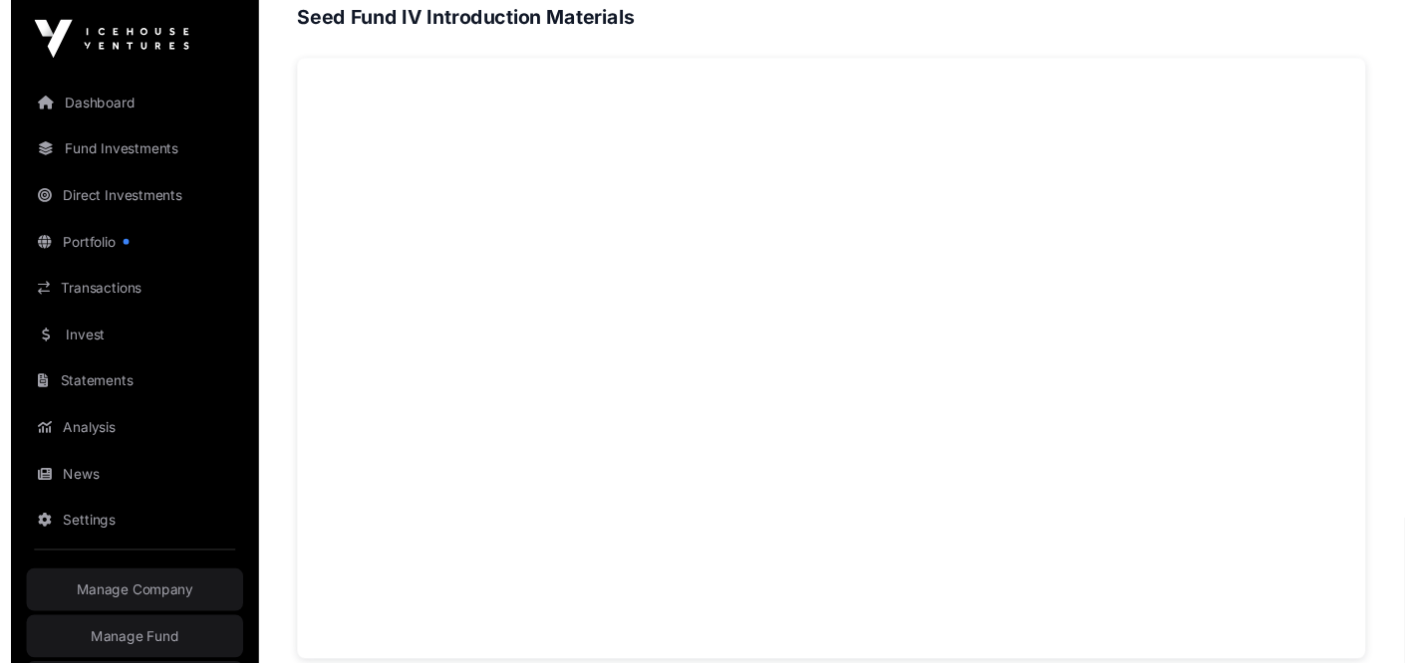
scroll to position [1332, 0]
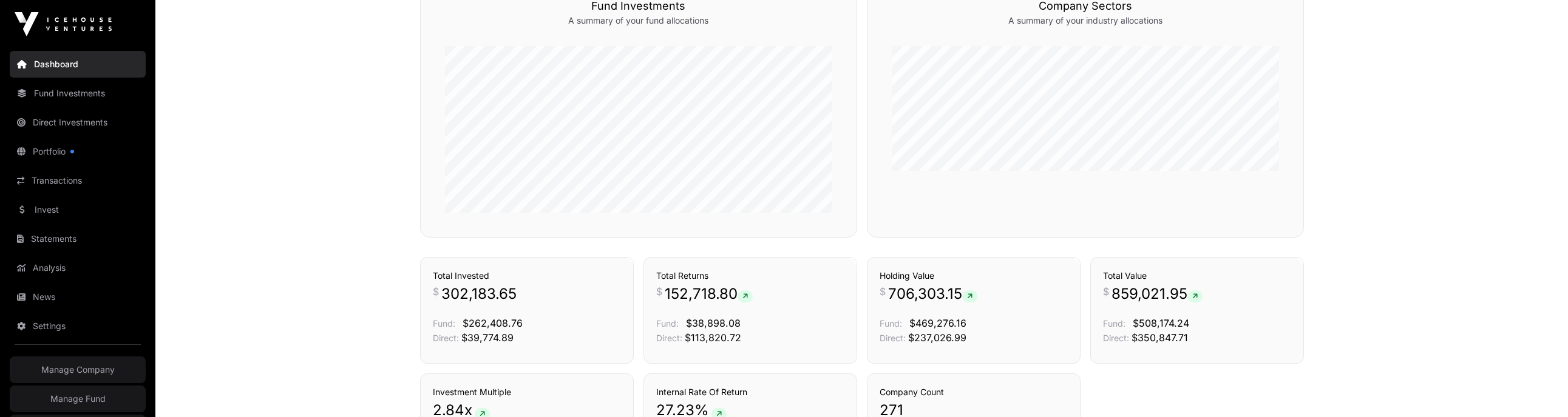
scroll to position [643, 0]
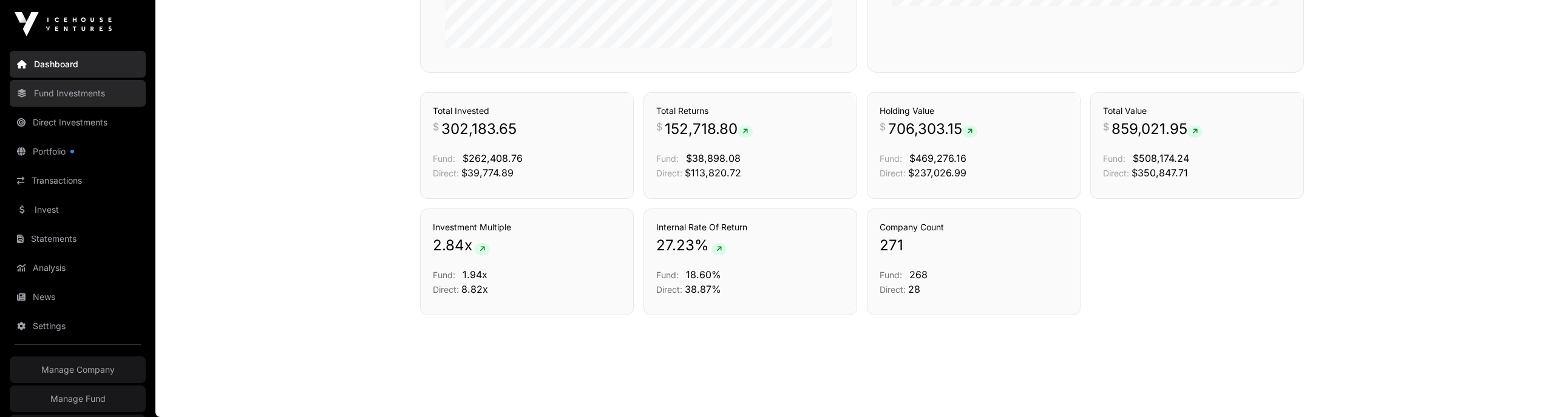
click at [71, 97] on link "Fund Investments" at bounding box center [77, 94] width 136 height 27
click at [54, 94] on link "Fund Investments" at bounding box center [77, 94] width 136 height 27
click at [55, 70] on link "Dashboard" at bounding box center [77, 65] width 136 height 27
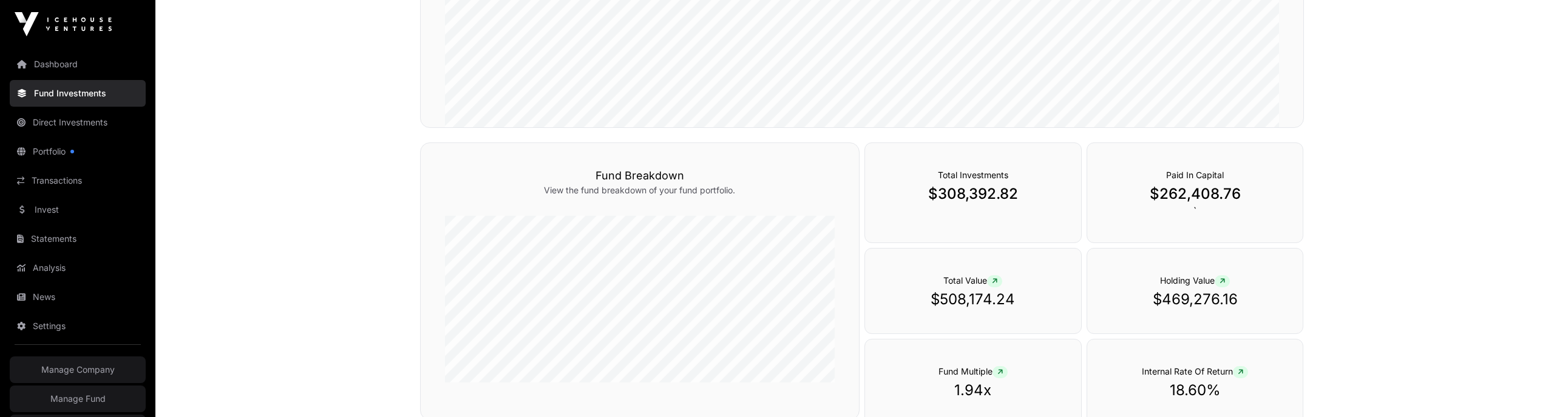
scroll to position [405, 0]
click at [65, 69] on link "Dashboard" at bounding box center [77, 65] width 136 height 27
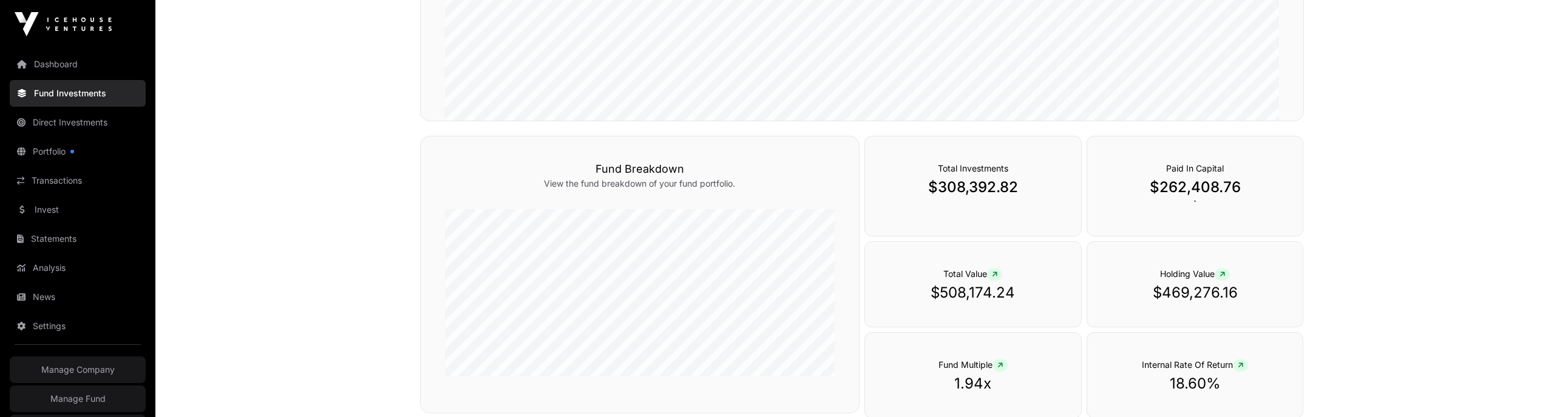
scroll to position [412, 0]
click at [1191, 189] on p "$262,408.76" at bounding box center [1195, 186] width 168 height 19
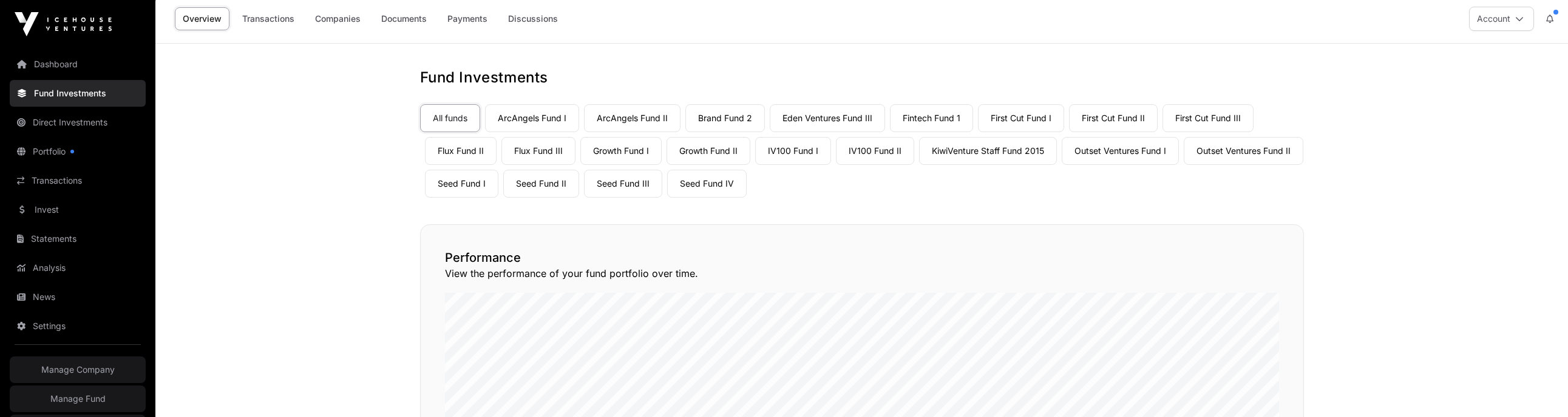
scroll to position [5, 0]
click at [472, 22] on link "Payments" at bounding box center [467, 19] width 56 height 23
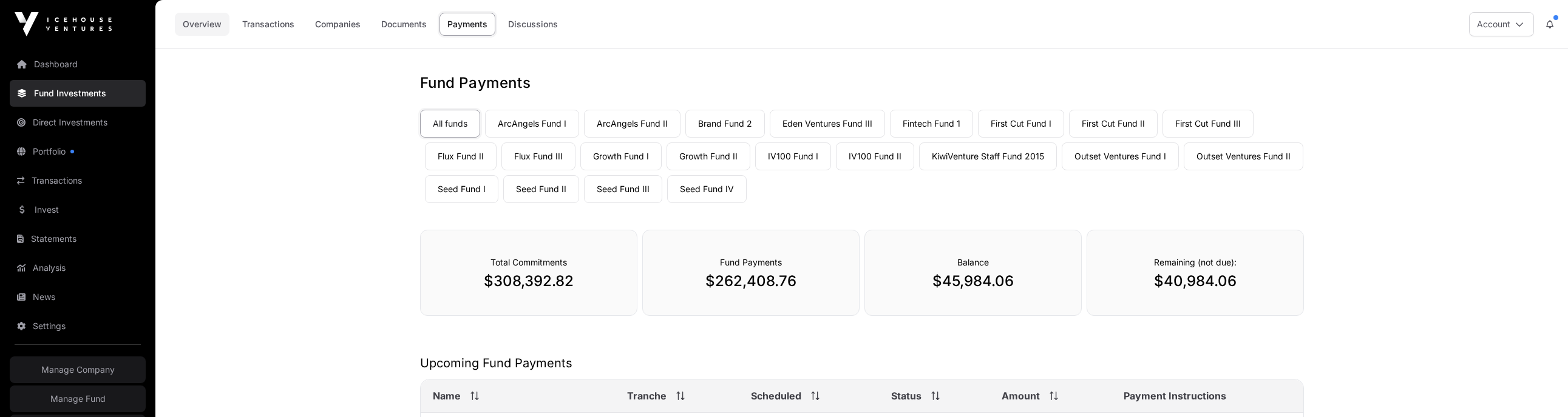
click at [217, 27] on link "Overview" at bounding box center [202, 24] width 55 height 23
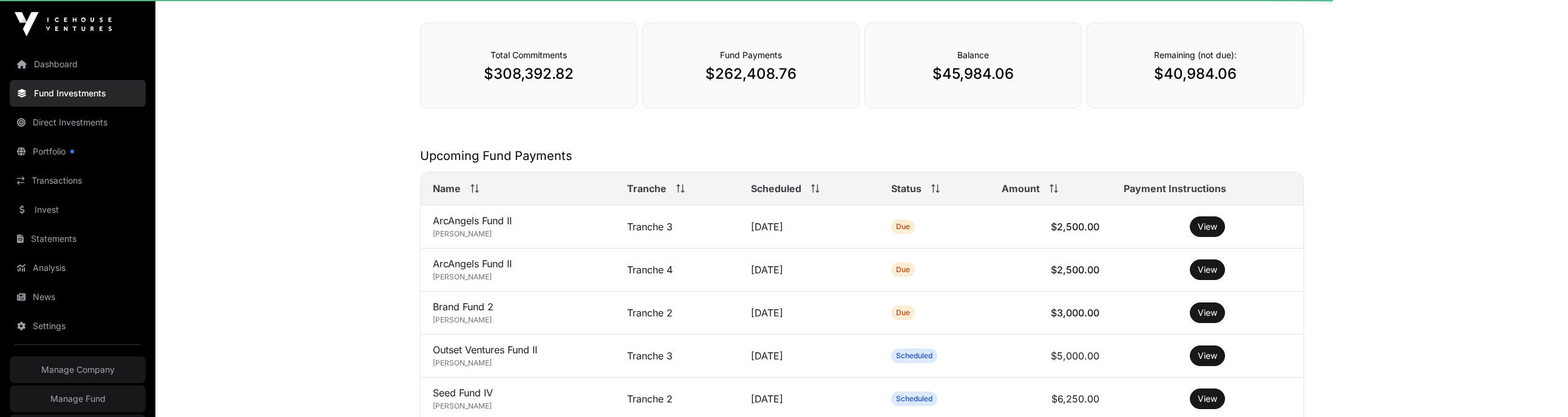
scroll to position [211, 0]
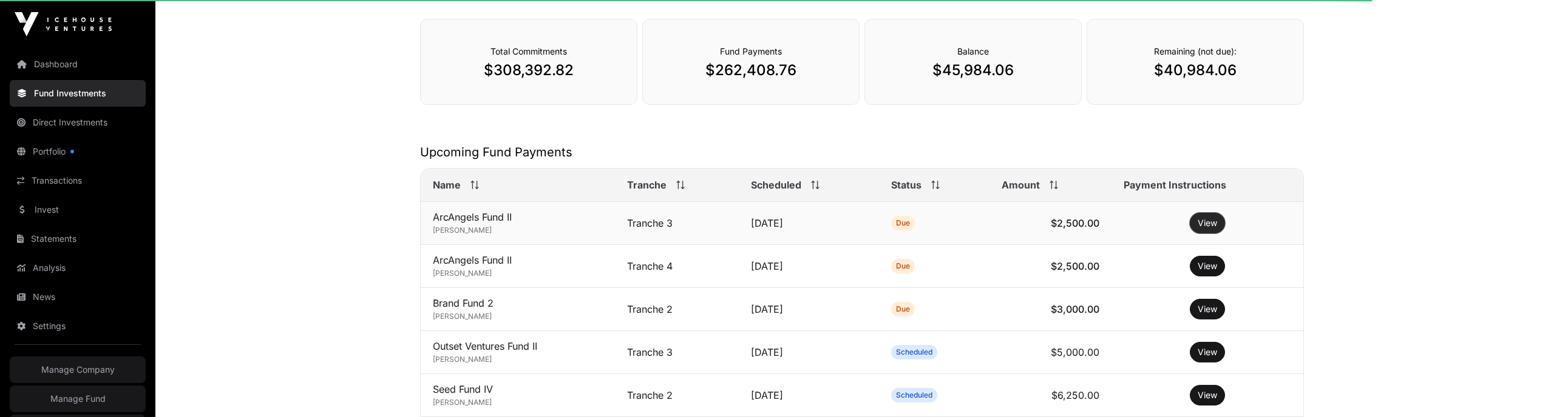
click at [1197, 230] on button "View" at bounding box center [1208, 223] width 35 height 21
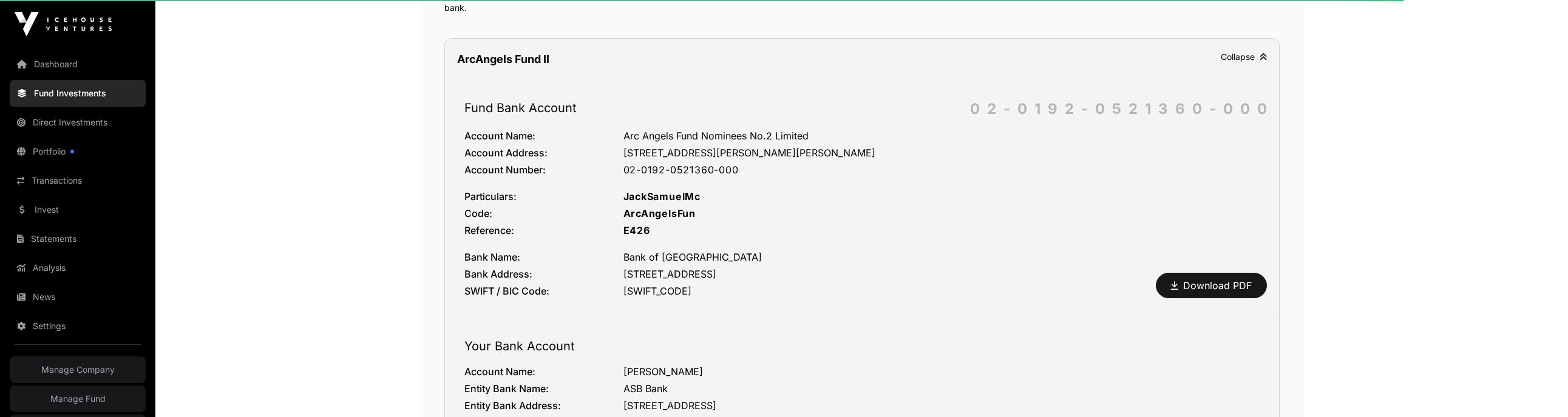
scroll to position [1006, 0]
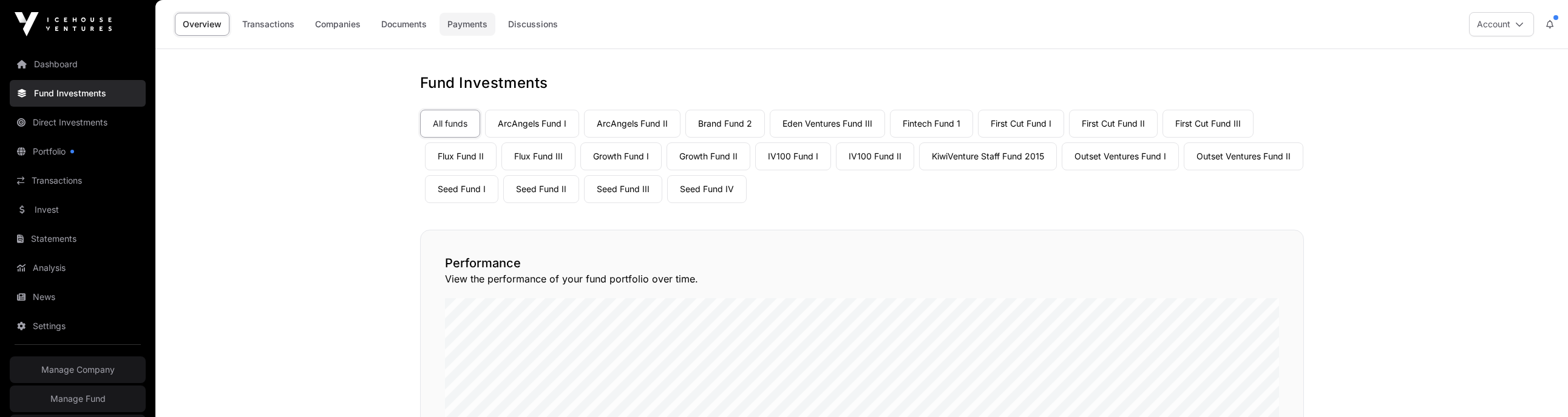
click at [464, 26] on link "Payments" at bounding box center [467, 24] width 56 height 23
